Goal: Navigation & Orientation: Go to known website

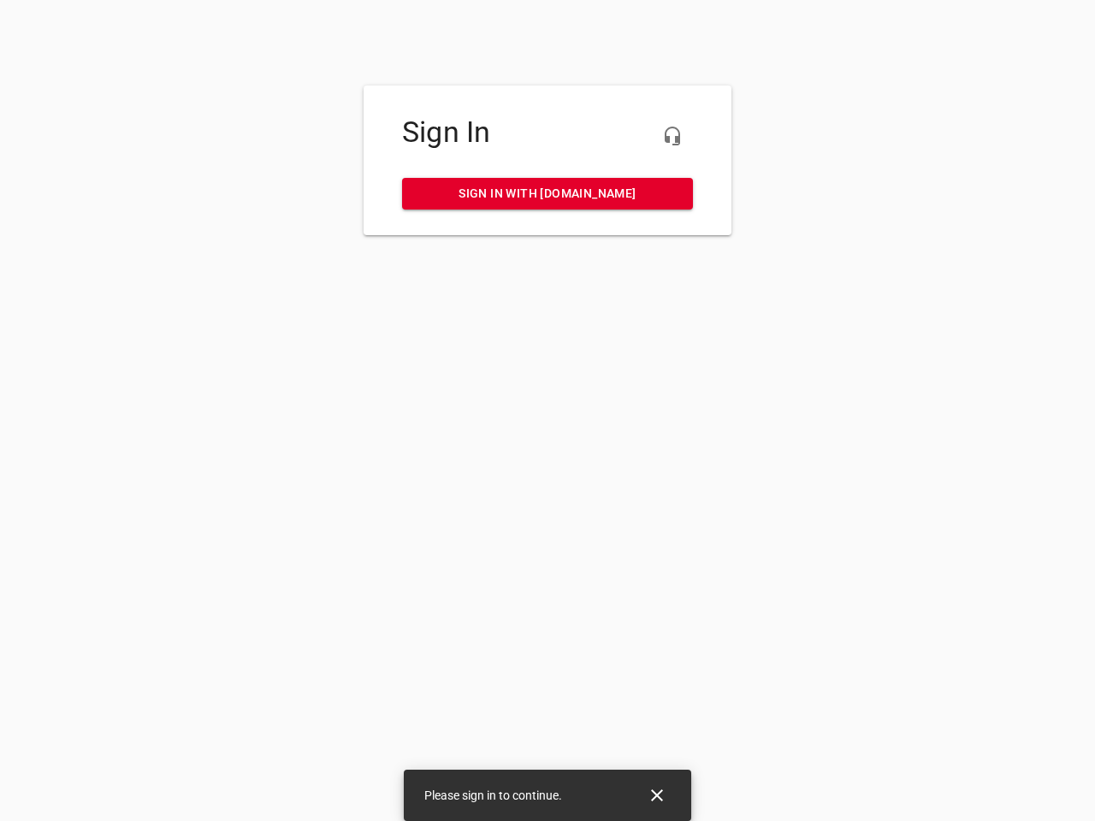
click at [673, 136] on icon "button" at bounding box center [672, 136] width 21 height 21
click at [657, 796] on icon "Close" at bounding box center [657, 796] width 12 height 12
